Goal: Transaction & Acquisition: Download file/media

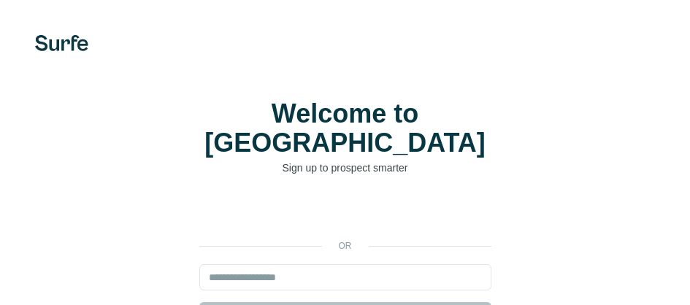
scroll to position [146, 0]
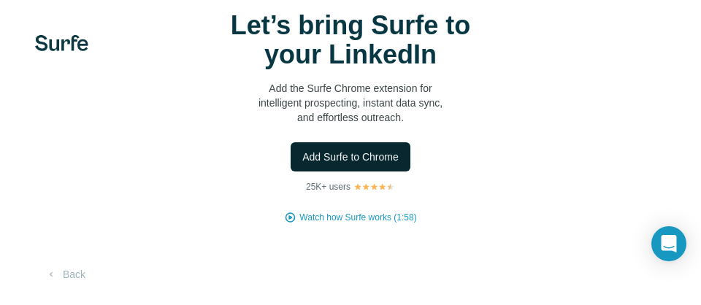
click at [394, 158] on span "Add Surfe to Chrome" at bounding box center [350, 157] width 96 height 15
